Goal: Information Seeking & Learning: Learn about a topic

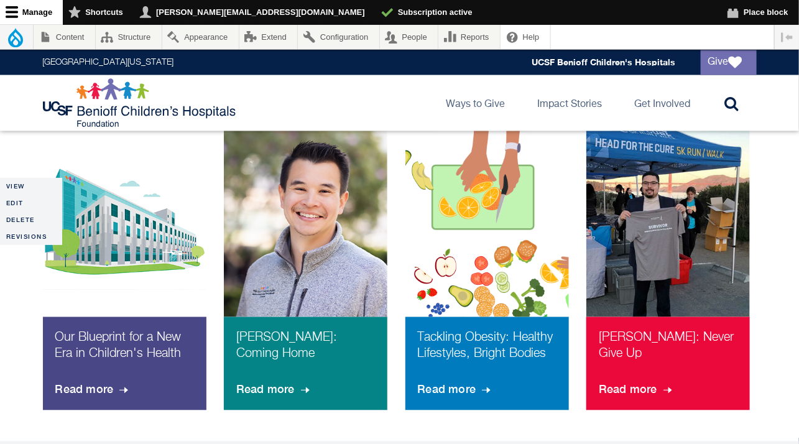
scroll to position [1110, 0]
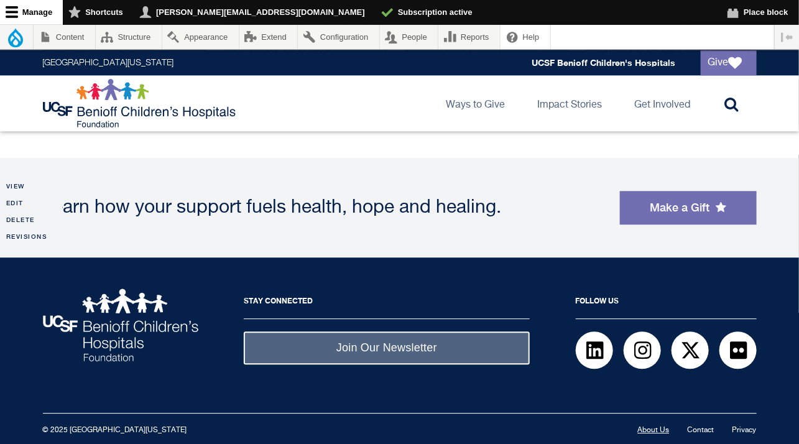
click at [649, 427] on link "About Us" at bounding box center [654, 430] width 32 height 7
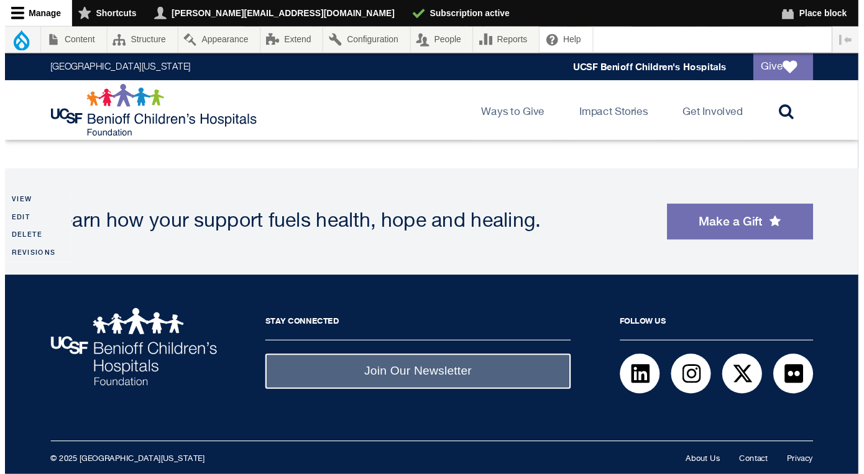
scroll to position [1079, 0]
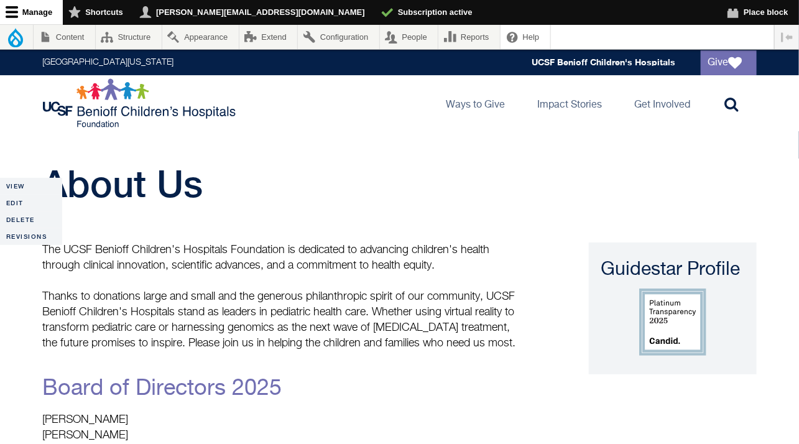
drag, startPoint x: 518, startPoint y: 343, endPoint x: 38, endPoint y: 249, distance: 489.1
copy div "The UCSF Benioff Children's Hospitals Foundation is dedicated to advancing chil…"
drag, startPoint x: 450, startPoint y: 262, endPoint x: 363, endPoint y: 262, distance: 86.4
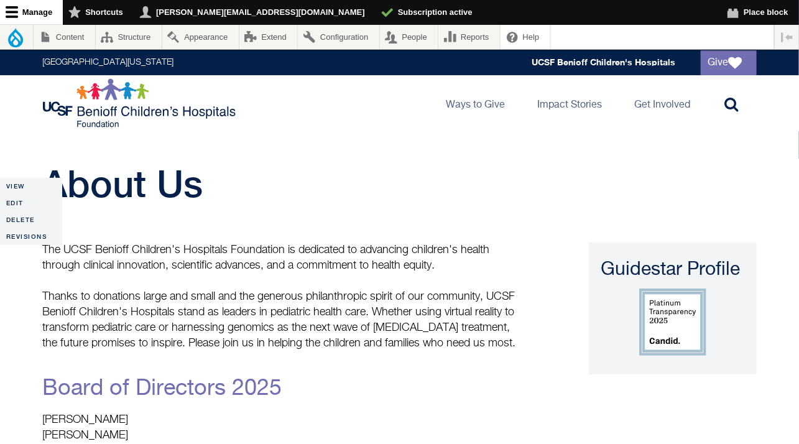
click at [363, 262] on p "The UCSF Benioff Children's Hospitals Foundation is dedicated to advancing chil…" at bounding box center [282, 257] width 479 height 31
copy p "to health equity."
